Goal: Transaction & Acquisition: Purchase product/service

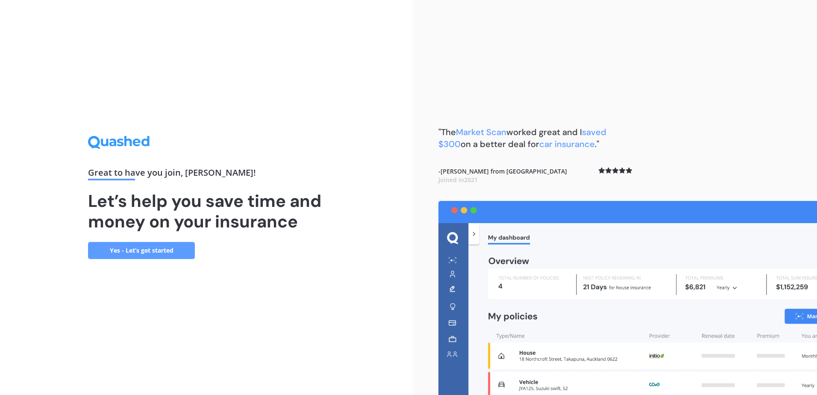
click at [134, 250] on link "Yes - Let’s get started" at bounding box center [141, 250] width 107 height 17
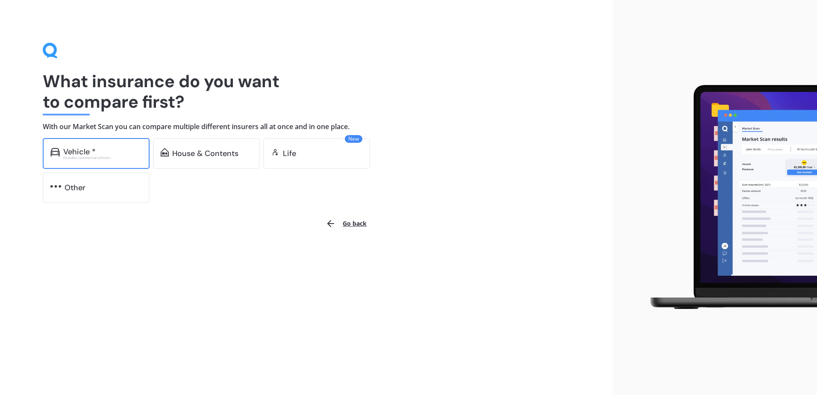
click at [107, 155] on div "Vehicle * Excludes commercial vehicles" at bounding box center [102, 153] width 79 height 12
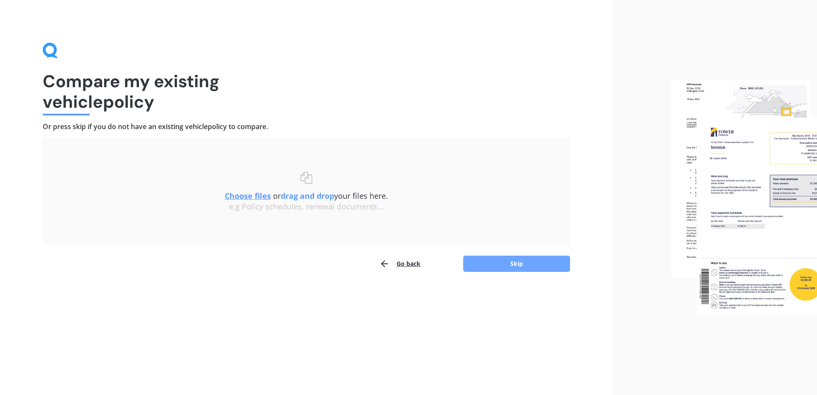
click at [490, 264] on button "Skip" at bounding box center [516, 264] width 107 height 16
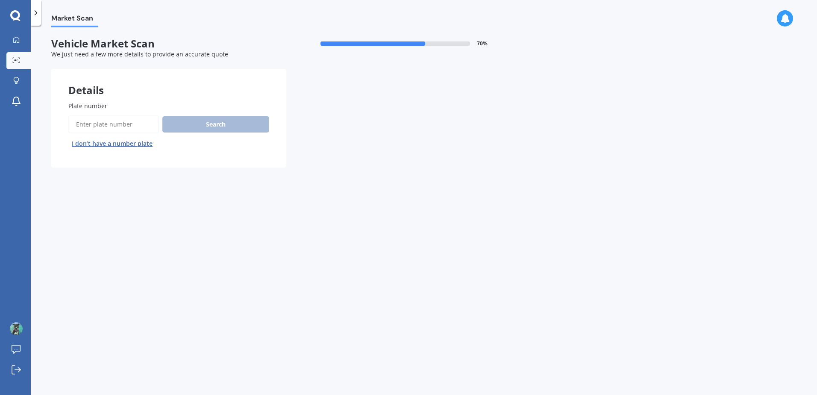
click at [116, 125] on input "Plate number" at bounding box center [113, 124] width 91 height 18
type input "nmu121"
click at [0, 0] on button "Next" at bounding box center [0, 0] width 0 height 0
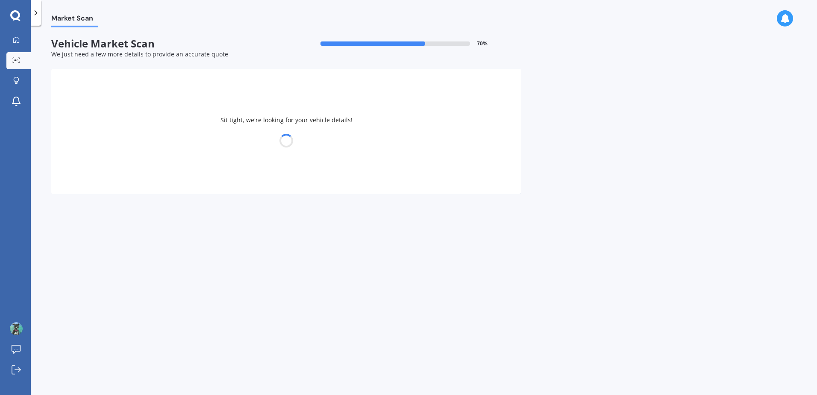
select select "TOYOTA"
select select "AQUA"
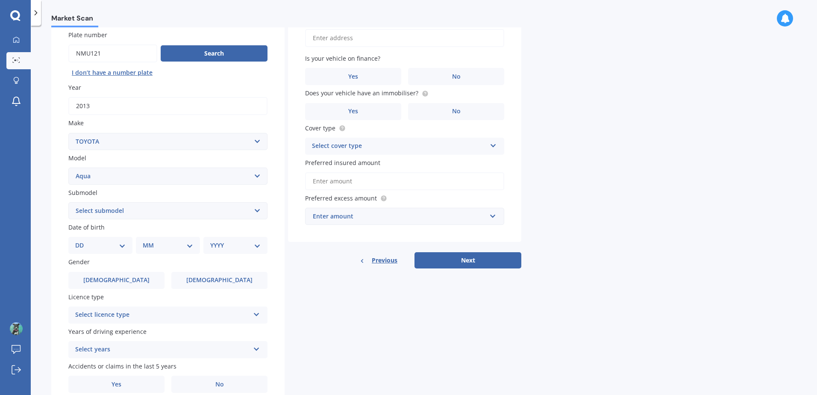
scroll to position [85, 0]
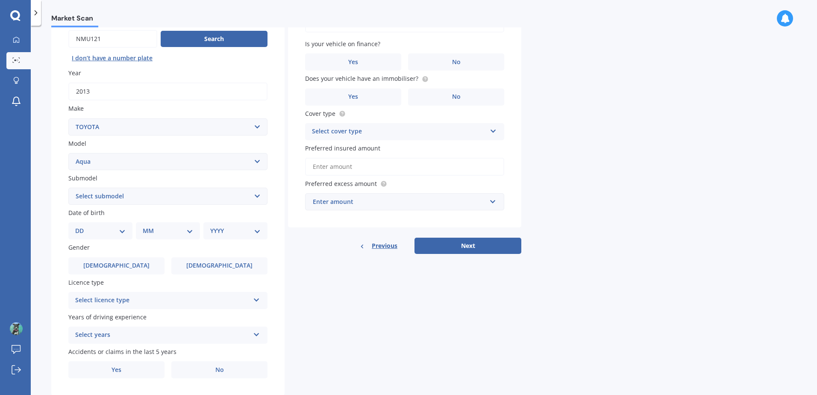
click at [110, 198] on select "Select submodel (All Other) Hatchback Hybrid" at bounding box center [167, 196] width 199 height 17
select select "HYBRID"
click at [68, 188] on select "Select submodel (All Other) Hatchback Hybrid" at bounding box center [167, 196] width 199 height 17
click at [93, 230] on select "DD 01 02 03 04 05 06 07 08 09 10 11 12 13 14 15 16 17 18 19 20 21 22 23 24 25 2…" at bounding box center [100, 230] width 50 height 9
select select "20"
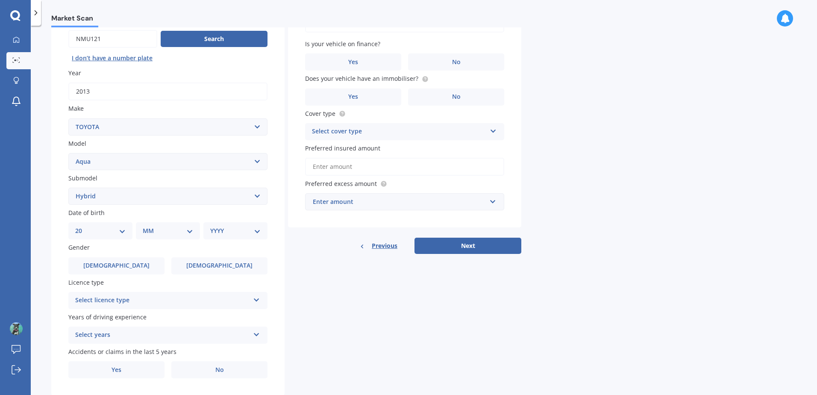
click at [82, 226] on select "DD 01 02 03 04 05 06 07 08 09 10 11 12 13 14 15 16 17 18 19 20 21 22 23 24 25 2…" at bounding box center [100, 230] width 50 height 9
click at [154, 230] on select "MM 01 02 03 04 05 06 07 08 09 10 11 12" at bounding box center [169, 230] width 47 height 9
select select "06"
click at [146, 226] on select "MM 01 02 03 04 05 06 07 08 09 10 11 12" at bounding box center [169, 230] width 47 height 9
click at [234, 229] on select "YYYY 2025 2024 2023 2022 2021 2020 2019 2018 2017 2016 2015 2014 2013 2012 2011…" at bounding box center [233, 230] width 47 height 9
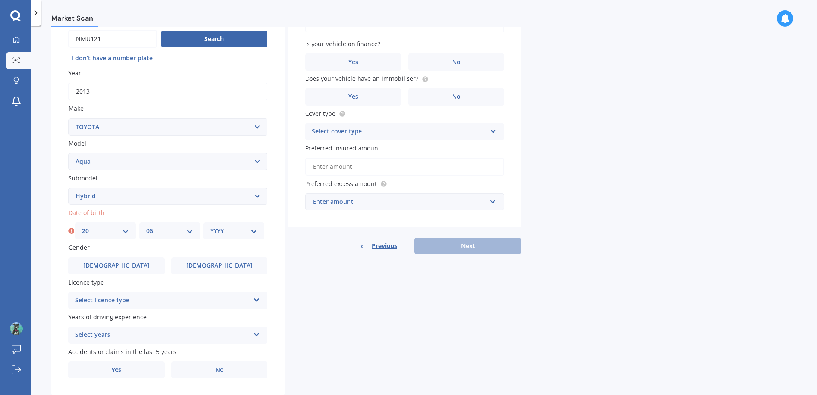
select select "1984"
click at [210, 226] on select "YYYY 2025 2024 2023 2022 2021 2020 2019 2018 2017 2016 2015 2014 2013 2012 2011…" at bounding box center [233, 230] width 47 height 9
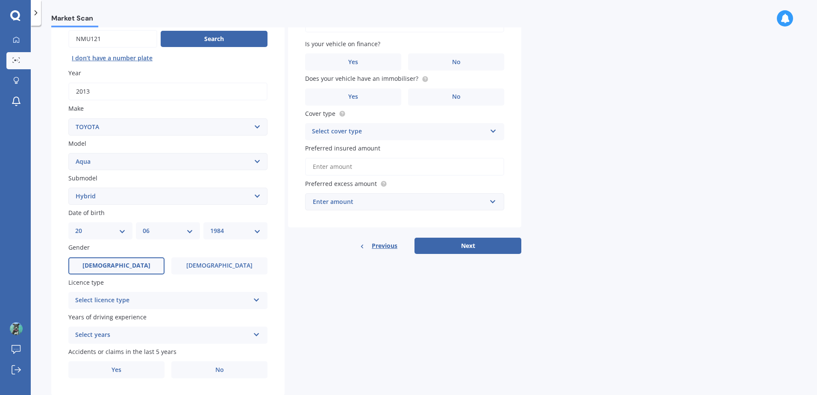
click at [112, 263] on span "Male" at bounding box center [117, 265] width 68 height 7
click at [0, 0] on input "Male" at bounding box center [0, 0] width 0 height 0
click at [103, 301] on div "Select licence type" at bounding box center [162, 300] width 174 height 10
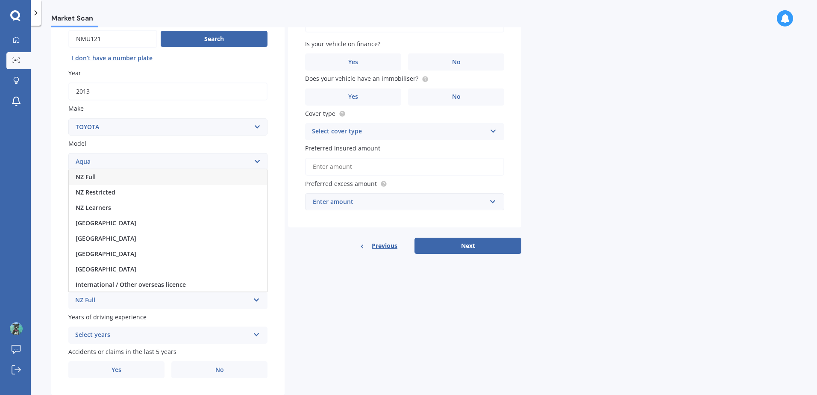
click at [101, 178] on div "NZ Full" at bounding box center [168, 176] width 198 height 15
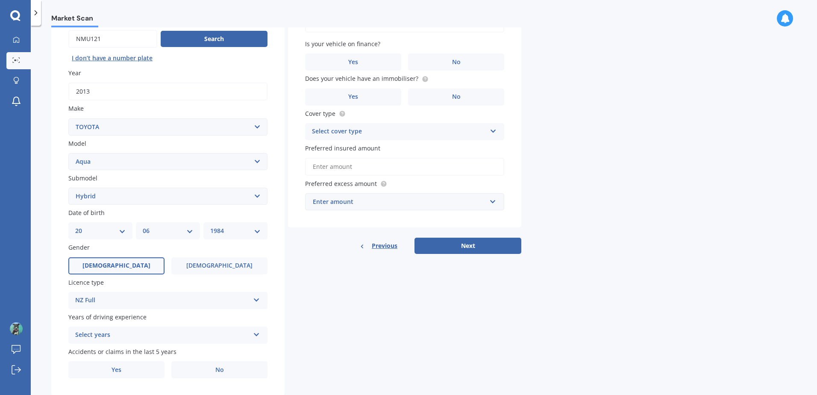
click at [113, 336] on div "Select years" at bounding box center [162, 335] width 174 height 10
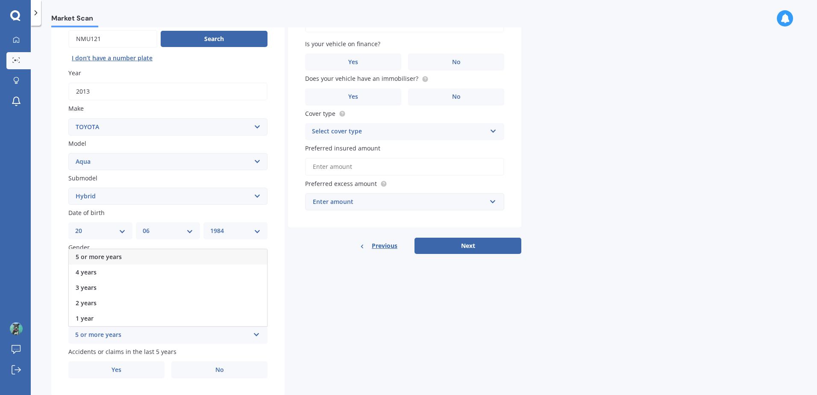
click at [101, 257] on span "5 or more years" at bounding box center [99, 257] width 46 height 8
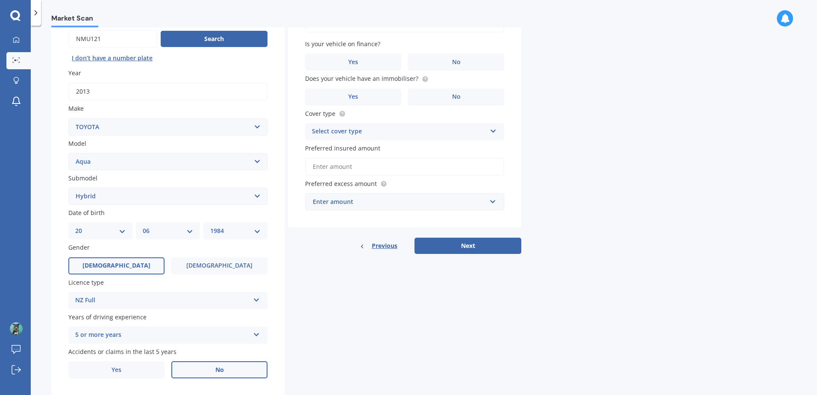
click at [197, 368] on label "No" at bounding box center [219, 369] width 96 height 17
click at [0, 0] on input "No" at bounding box center [0, 0] width 0 height 0
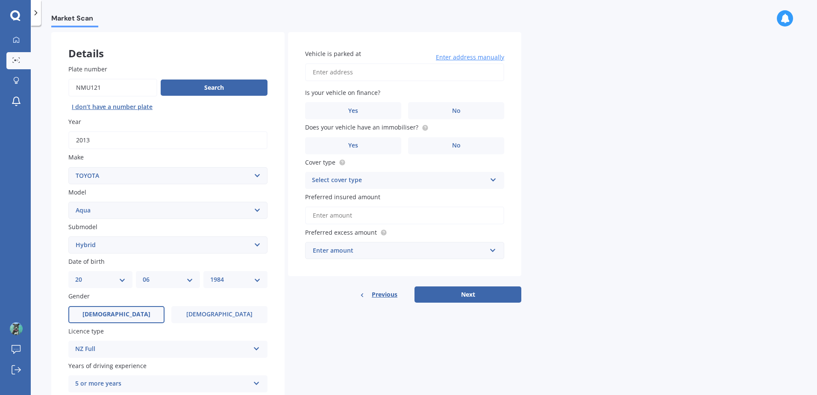
scroll to position [0, 0]
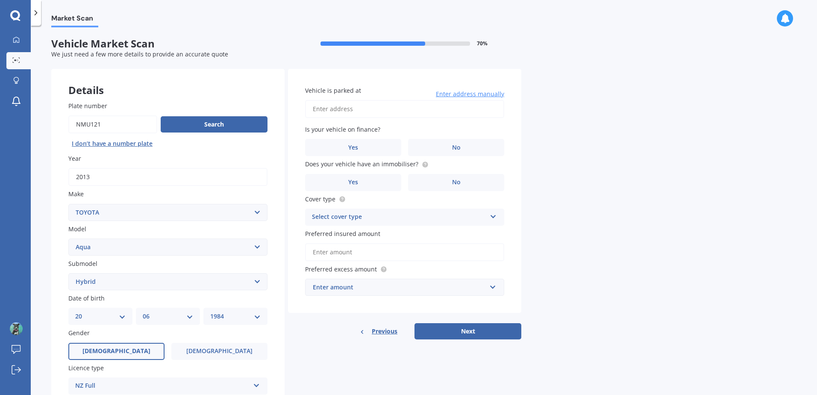
click at [379, 109] on input "Vehicle is parked at" at bounding box center [404, 109] width 199 height 18
type input "2/14 Vonnell Place, Birkdale, Auckland 0626"
click at [447, 146] on label "No" at bounding box center [456, 147] width 96 height 17
click at [0, 0] on input "No" at bounding box center [0, 0] width 0 height 0
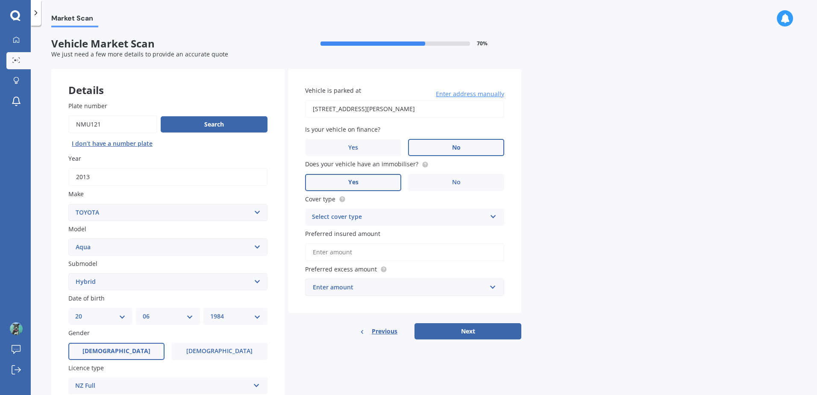
click at [377, 186] on label "Yes" at bounding box center [353, 182] width 96 height 17
click at [0, 0] on input "Yes" at bounding box center [0, 0] width 0 height 0
click at [384, 217] on div "Select cover type" at bounding box center [399, 217] width 174 height 10
click at [370, 237] on div "Comprehensive" at bounding box center [405, 233] width 198 height 15
click at [363, 252] on input "Preferred insured amount" at bounding box center [404, 252] width 199 height 18
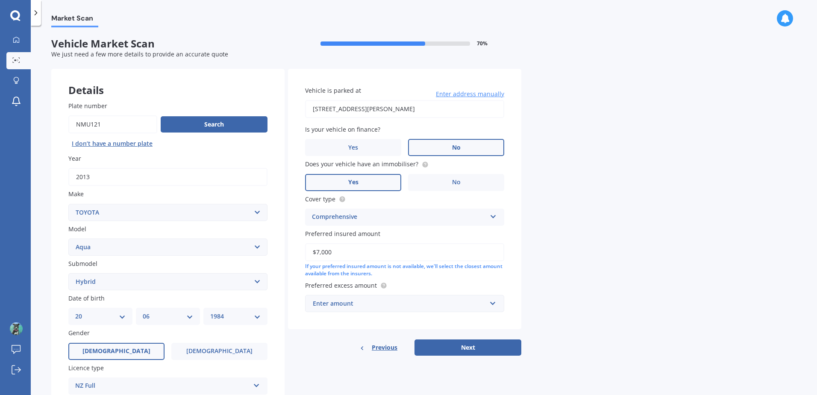
type input "$7,000"
click at [389, 307] on div "Enter amount" at bounding box center [400, 303] width 174 height 9
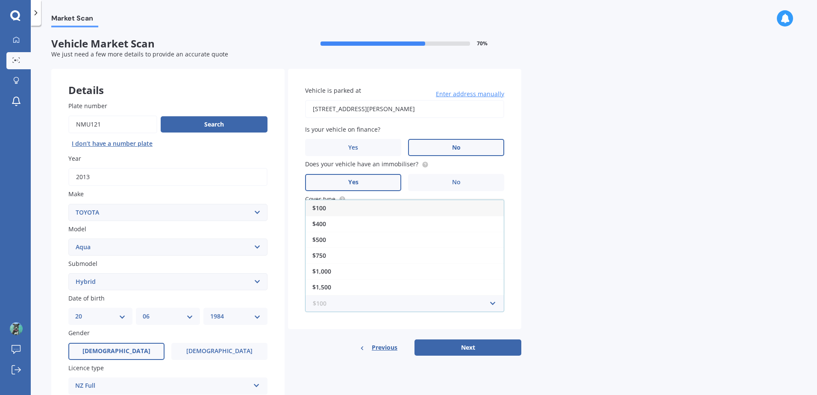
click at [402, 304] on input "text" at bounding box center [402, 303] width 192 height 16
click at [329, 207] on div "$100" at bounding box center [405, 208] width 198 height 16
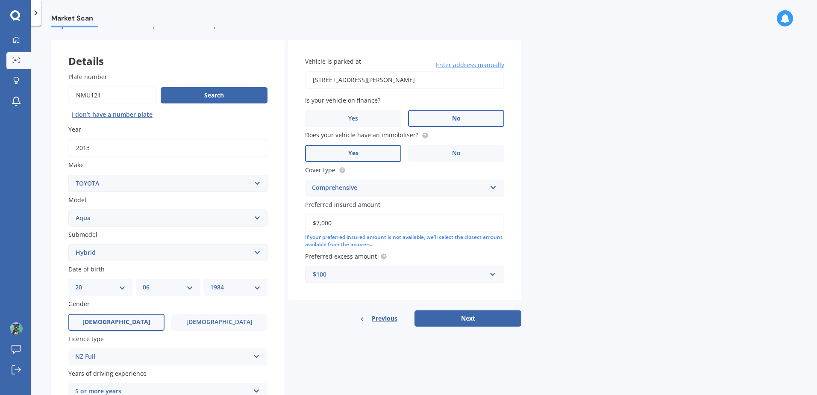
scroll to position [108, 0]
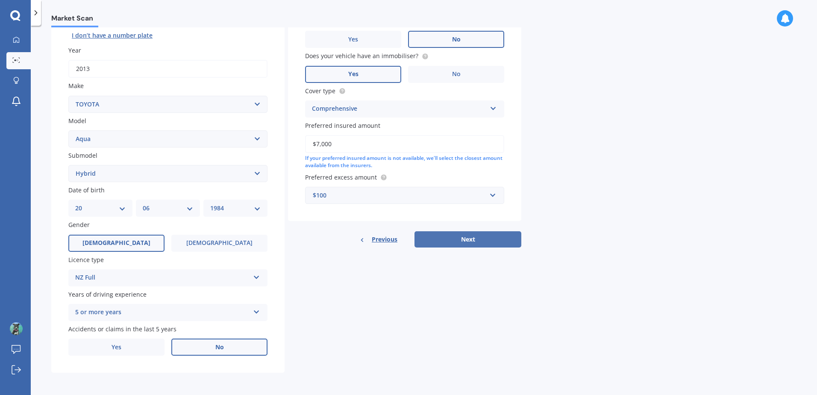
click at [484, 243] on button "Next" at bounding box center [468, 239] width 107 height 16
select select "20"
select select "06"
select select "1984"
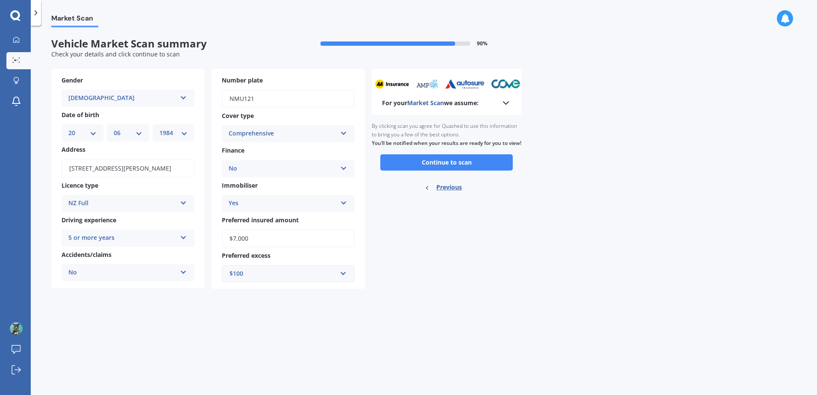
scroll to position [0, 0]
click at [420, 169] on button "Continue to scan" at bounding box center [446, 162] width 133 height 16
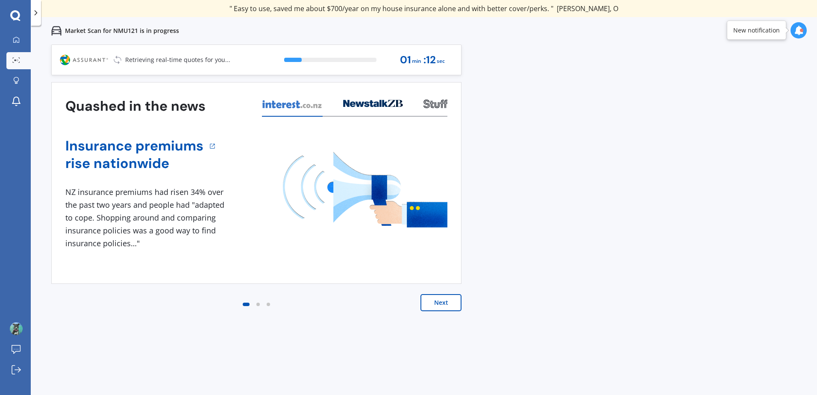
click at [440, 304] on button "Next" at bounding box center [441, 302] width 41 height 17
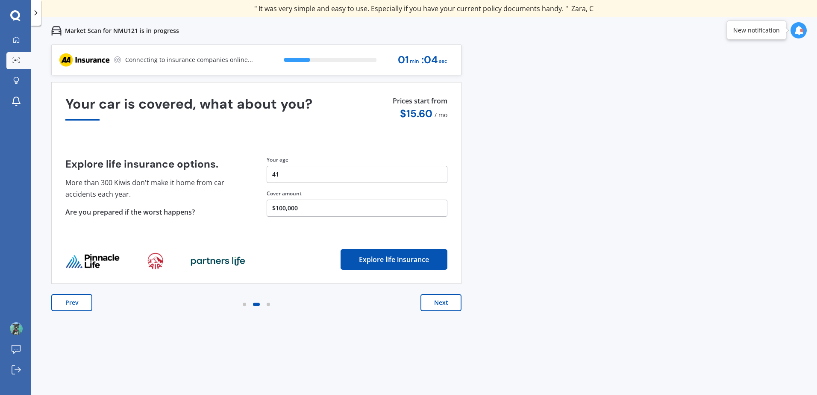
click at [443, 301] on button "Next" at bounding box center [441, 302] width 41 height 17
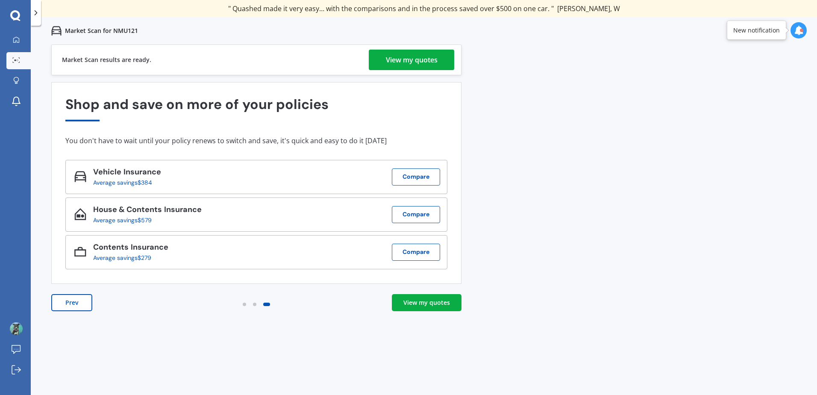
click at [419, 59] on div "View my quotes" at bounding box center [412, 60] width 52 height 21
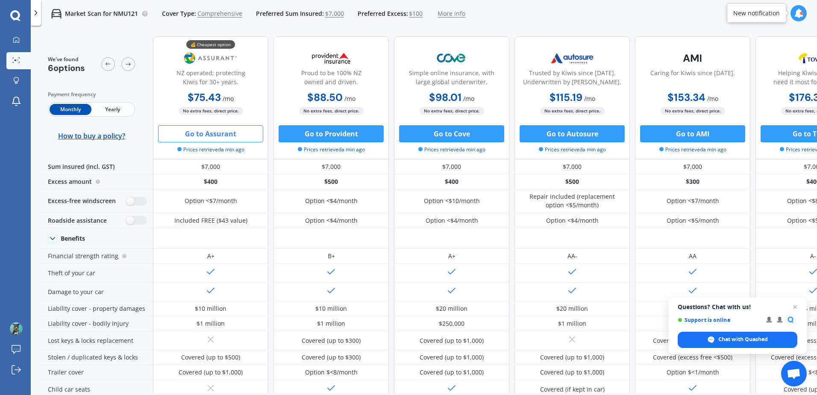
drag, startPoint x: 217, startPoint y: 135, endPoint x: 190, endPoint y: 134, distance: 26.9
click at [190, 134] on button "Go to Assurant" at bounding box center [210, 133] width 105 height 17
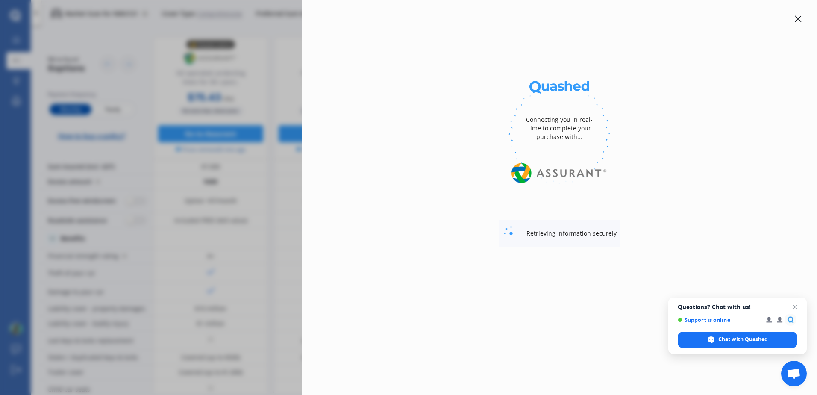
select select "Yearly"
select select "full"
select select "0"
select select "North Shore"
select select "TOYOTA"
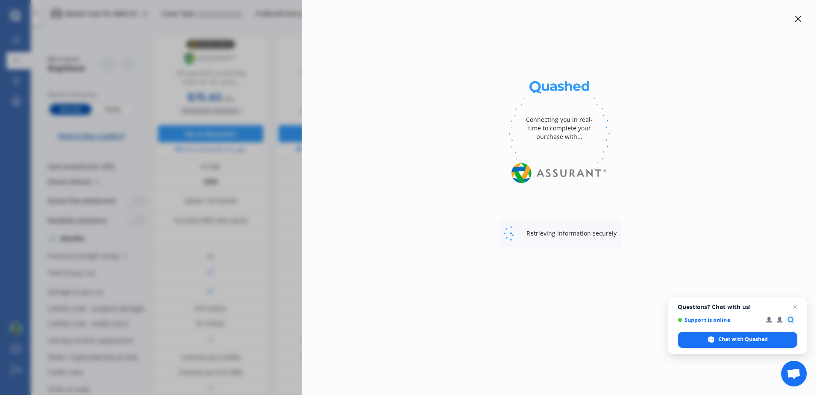
select select "AQUA"
select select "HYBRID"
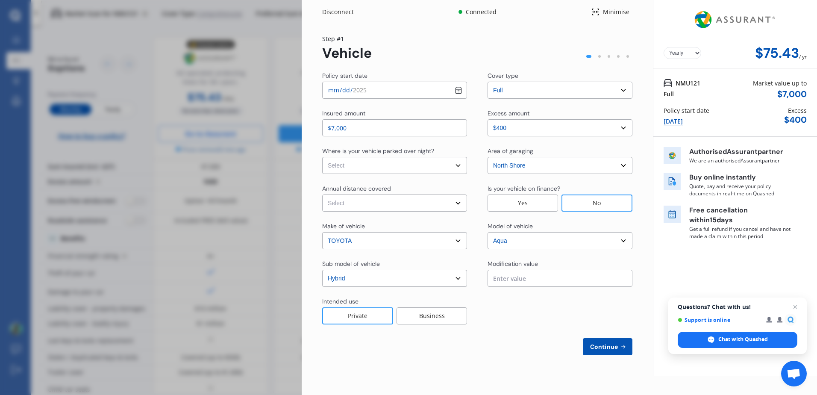
select select "Monthly"
click at [457, 90] on input "2025-10-03" at bounding box center [394, 90] width 145 height 17
type input "2025-11-02"
click at [482, 46] on div "Step # 1 Vehicle" at bounding box center [477, 47] width 310 height 27
drag, startPoint x: 259, startPoint y: 52, endPoint x: 264, endPoint y: 50, distance: 5.4
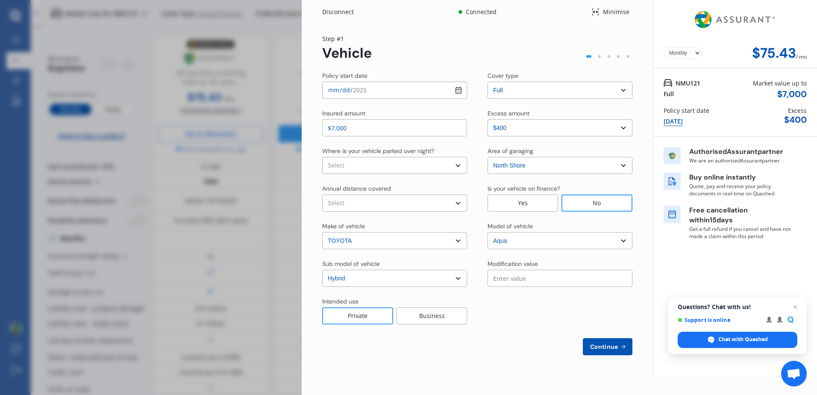
click at [262, 49] on div "Disconnect Connected Minimise Yearly Monthly $75.43 / mo Step # 1 Vehicle Polic…" at bounding box center [408, 197] width 817 height 395
click at [208, 39] on div "Disconnect Connected Minimise Yearly Monthly $75.43 / mo Step # 1 Vehicle Polic…" at bounding box center [408, 197] width 817 height 395
click at [797, 307] on span "Close chat" at bounding box center [795, 307] width 11 height 11
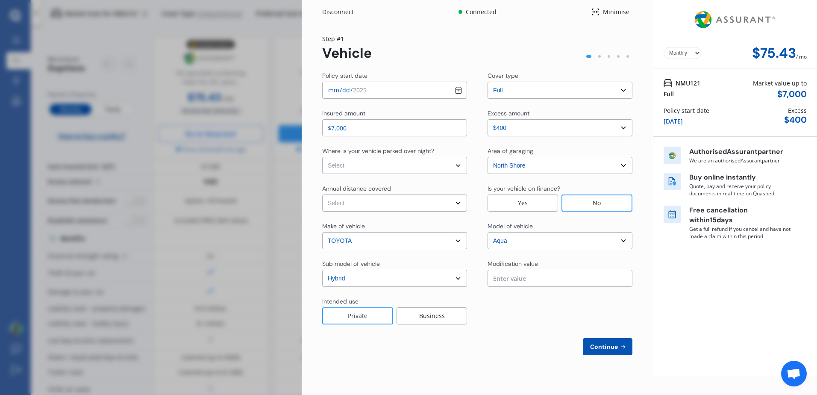
click at [171, 58] on div "Disconnect Connected Minimise Yearly Monthly $75.43 / mo Step # 1 Vehicle Polic…" at bounding box center [408, 197] width 817 height 395
click at [345, 12] on div "Disconnect" at bounding box center [342, 12] width 41 height 9
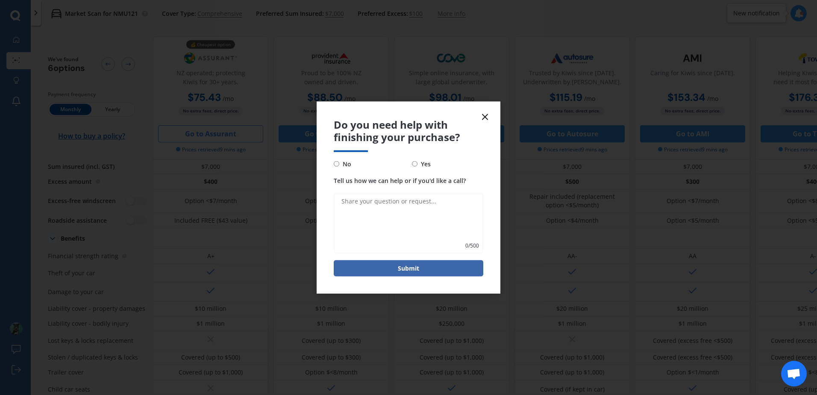
click at [483, 115] on line at bounding box center [485, 117] width 5 height 5
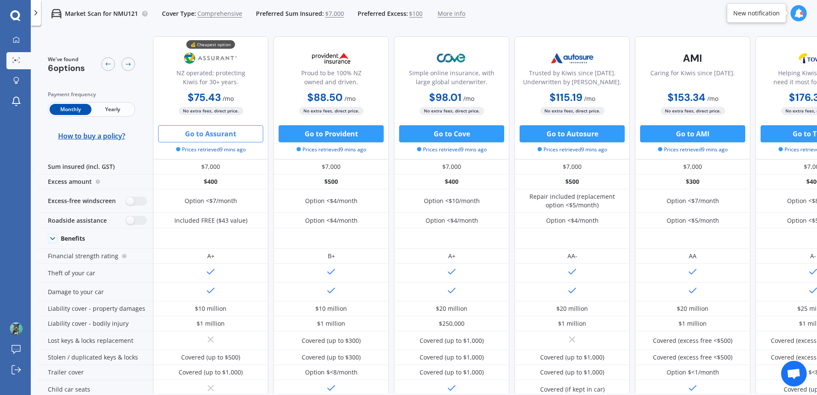
click at [12, 17] on icon at bounding box center [15, 15] width 10 height 10
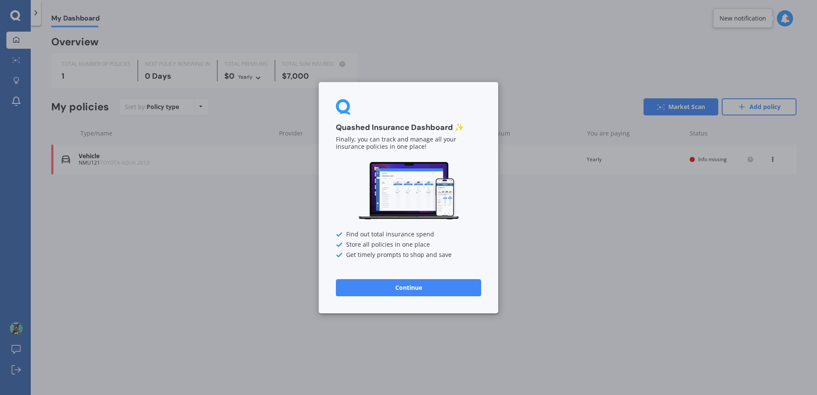
click at [383, 290] on button "Continue" at bounding box center [408, 287] width 145 height 17
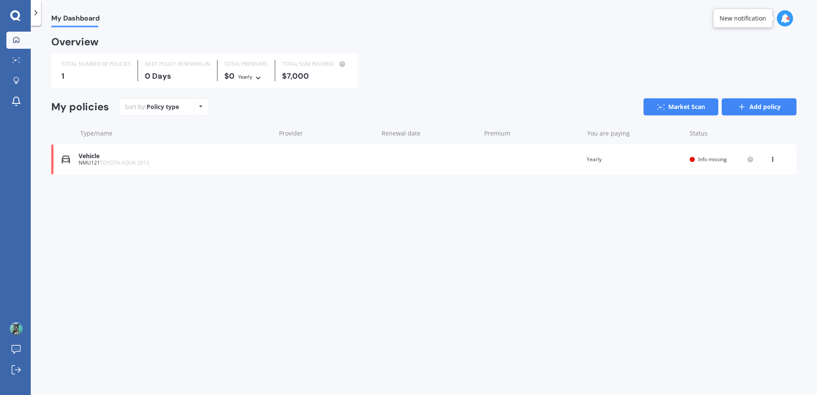
click at [760, 108] on link "Add policy" at bounding box center [759, 106] width 75 height 17
